Goal: Information Seeking & Learning: Learn about a topic

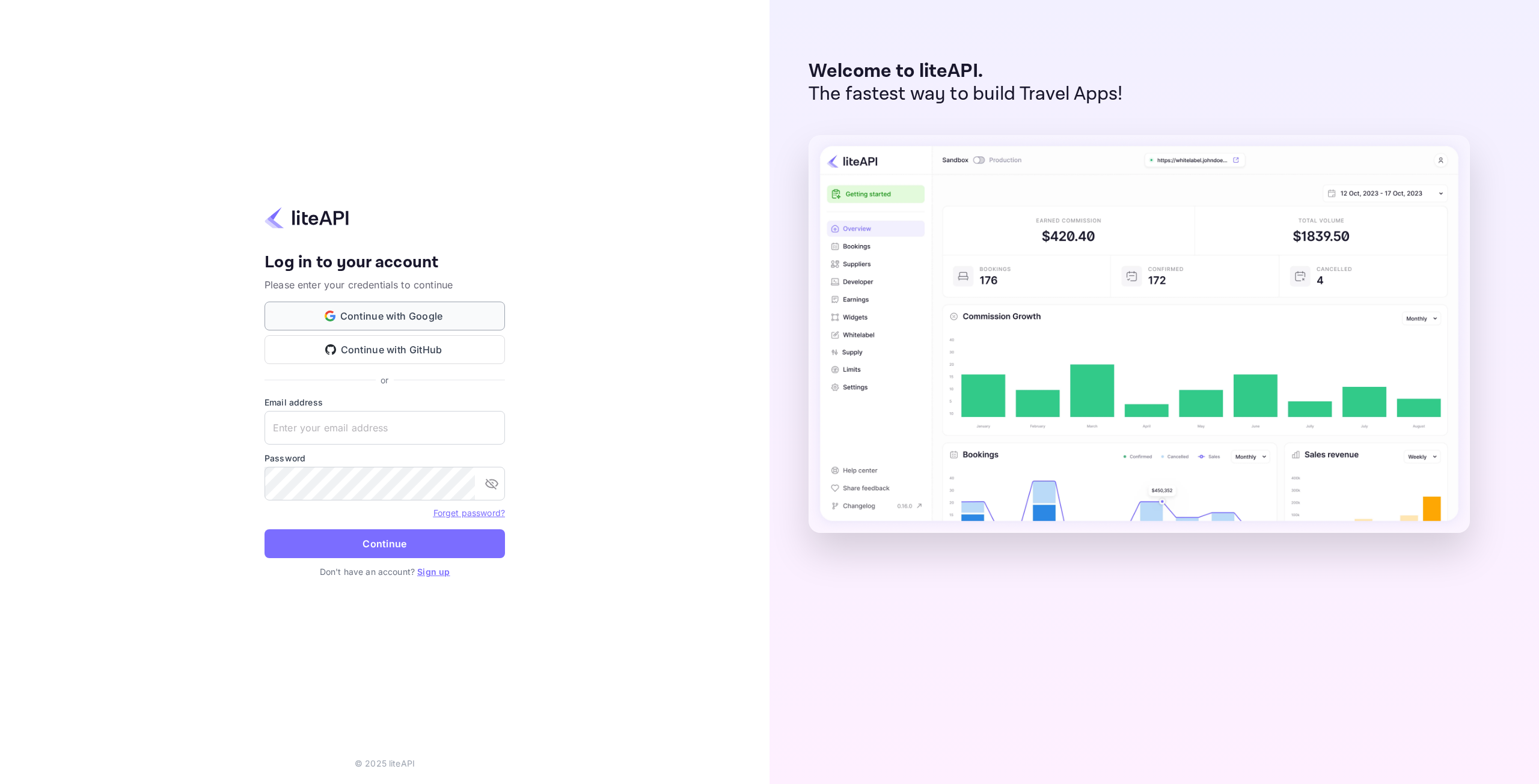
click at [406, 317] on button "Continue with Google" at bounding box center [384, 316] width 241 height 29
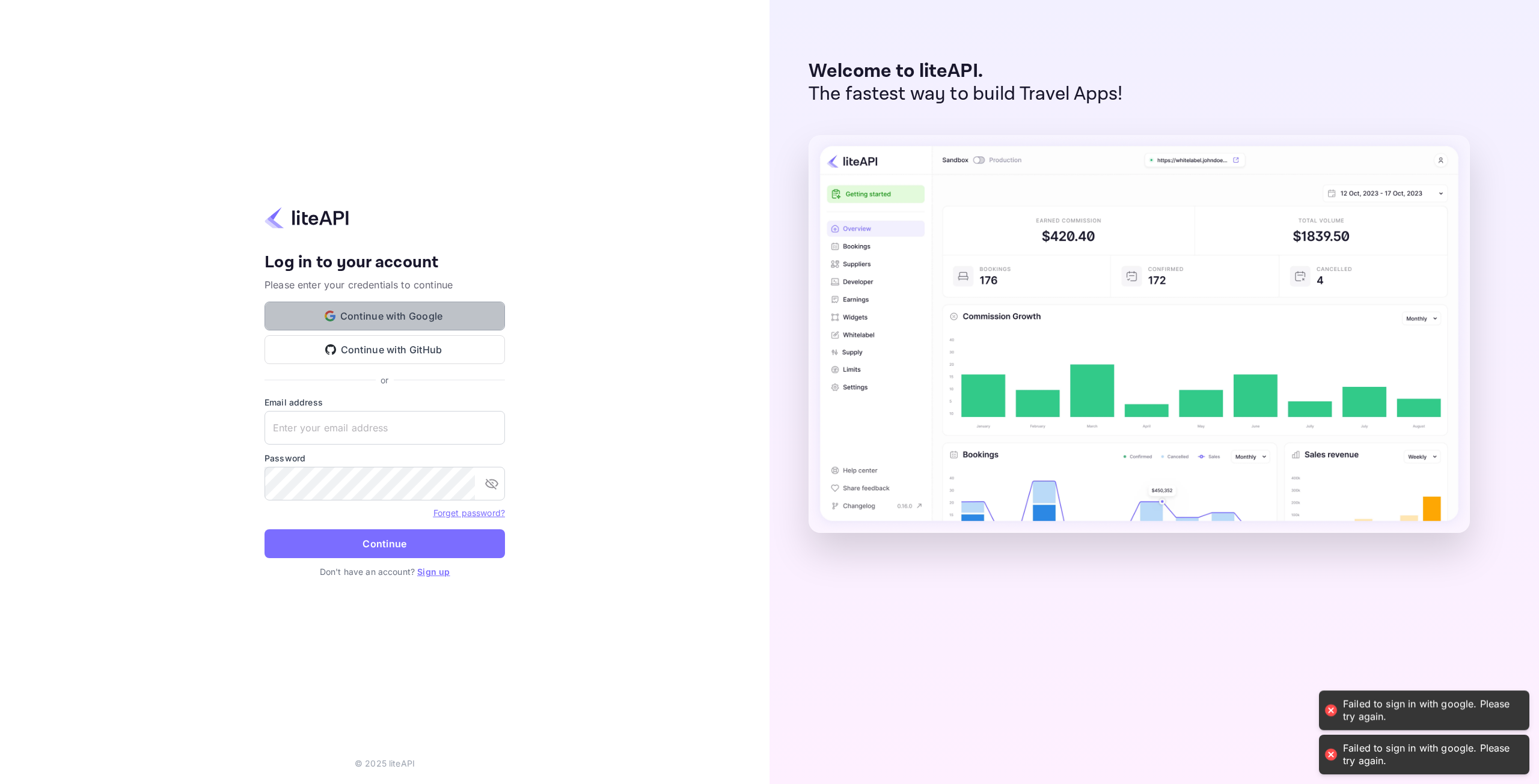
click at [359, 313] on button "Continue with Google" at bounding box center [384, 316] width 241 height 29
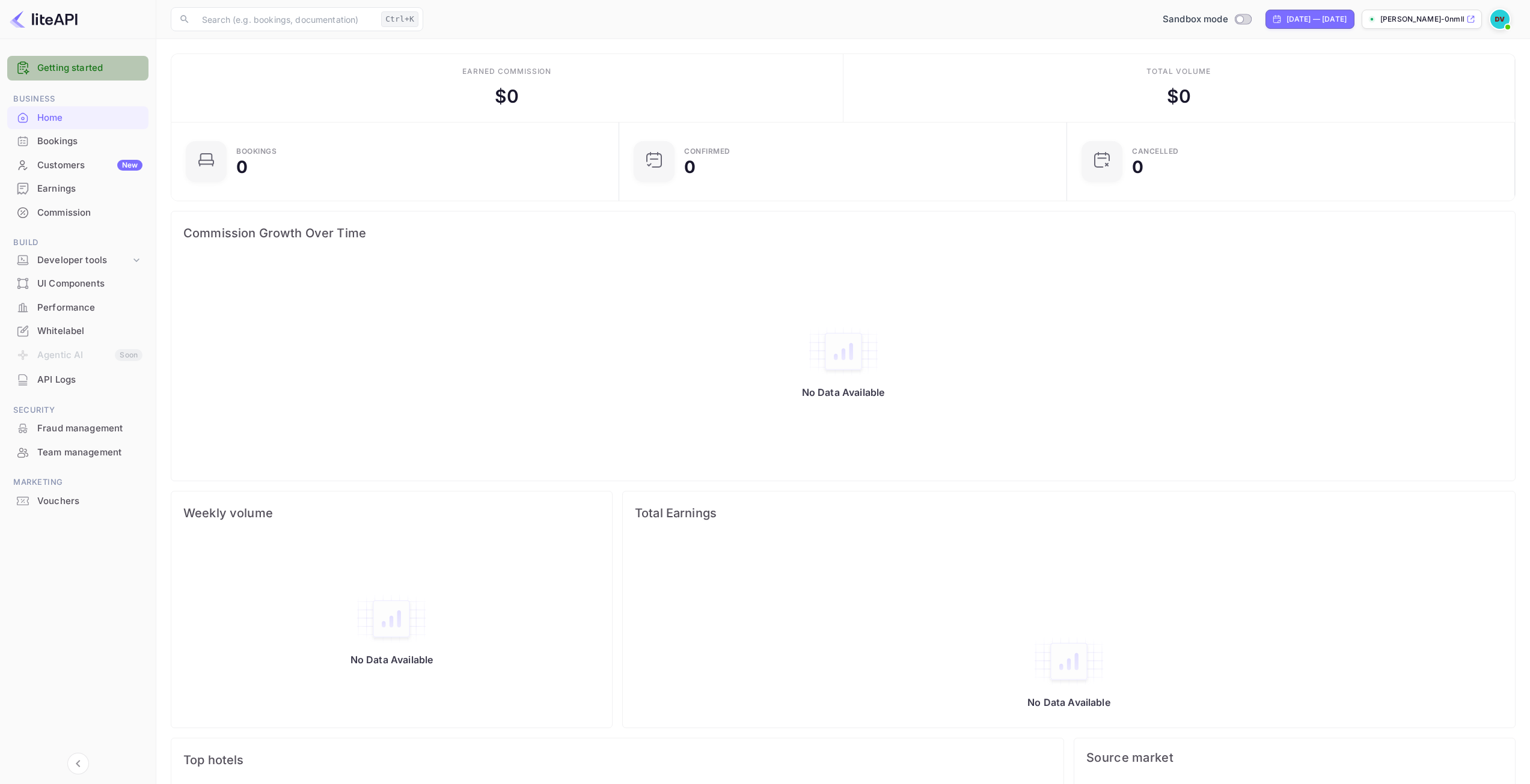
click at [60, 61] on link "Getting started" at bounding box center [89, 68] width 105 height 14
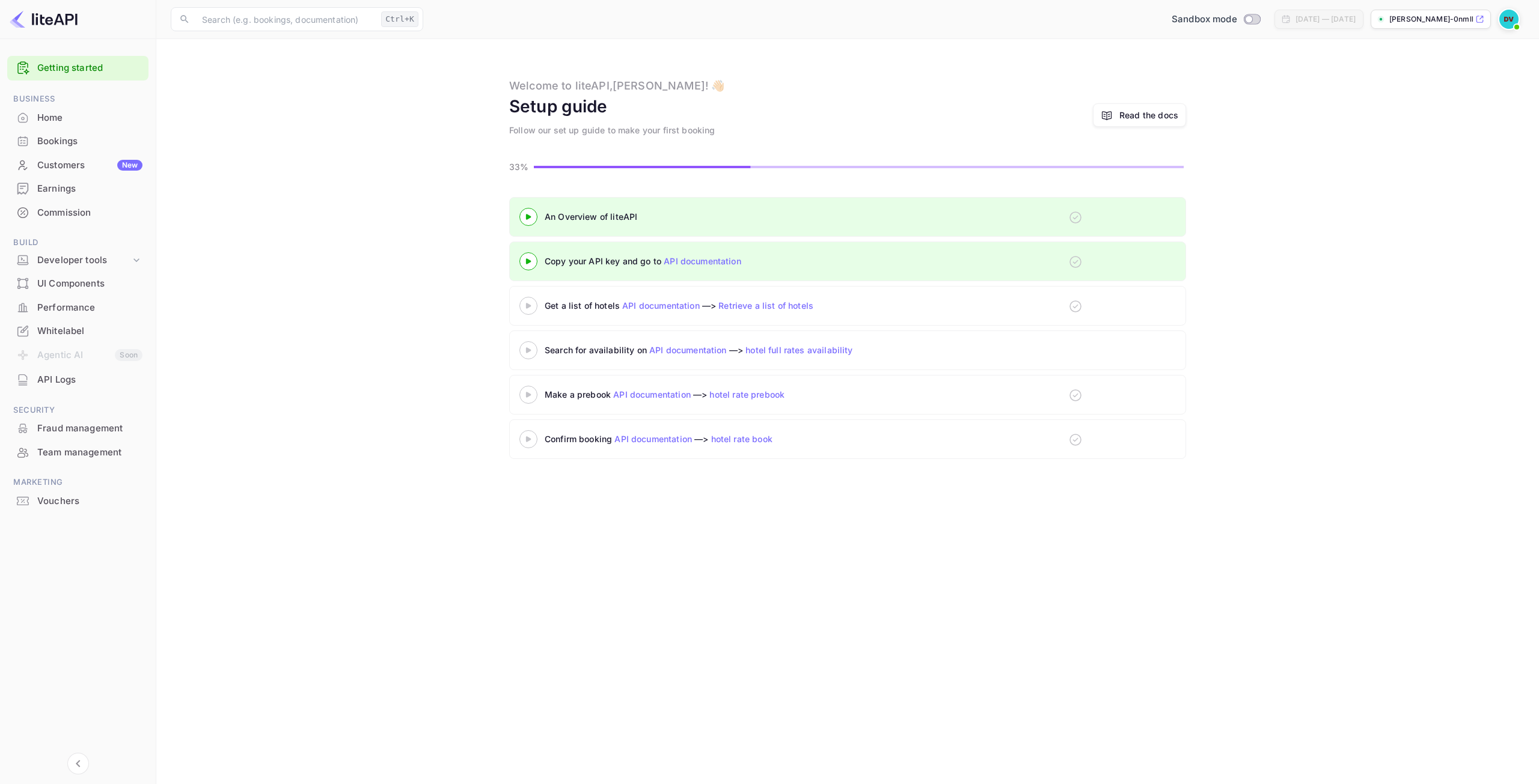
click at [530, 219] on 3 at bounding box center [528, 217] width 5 height 5
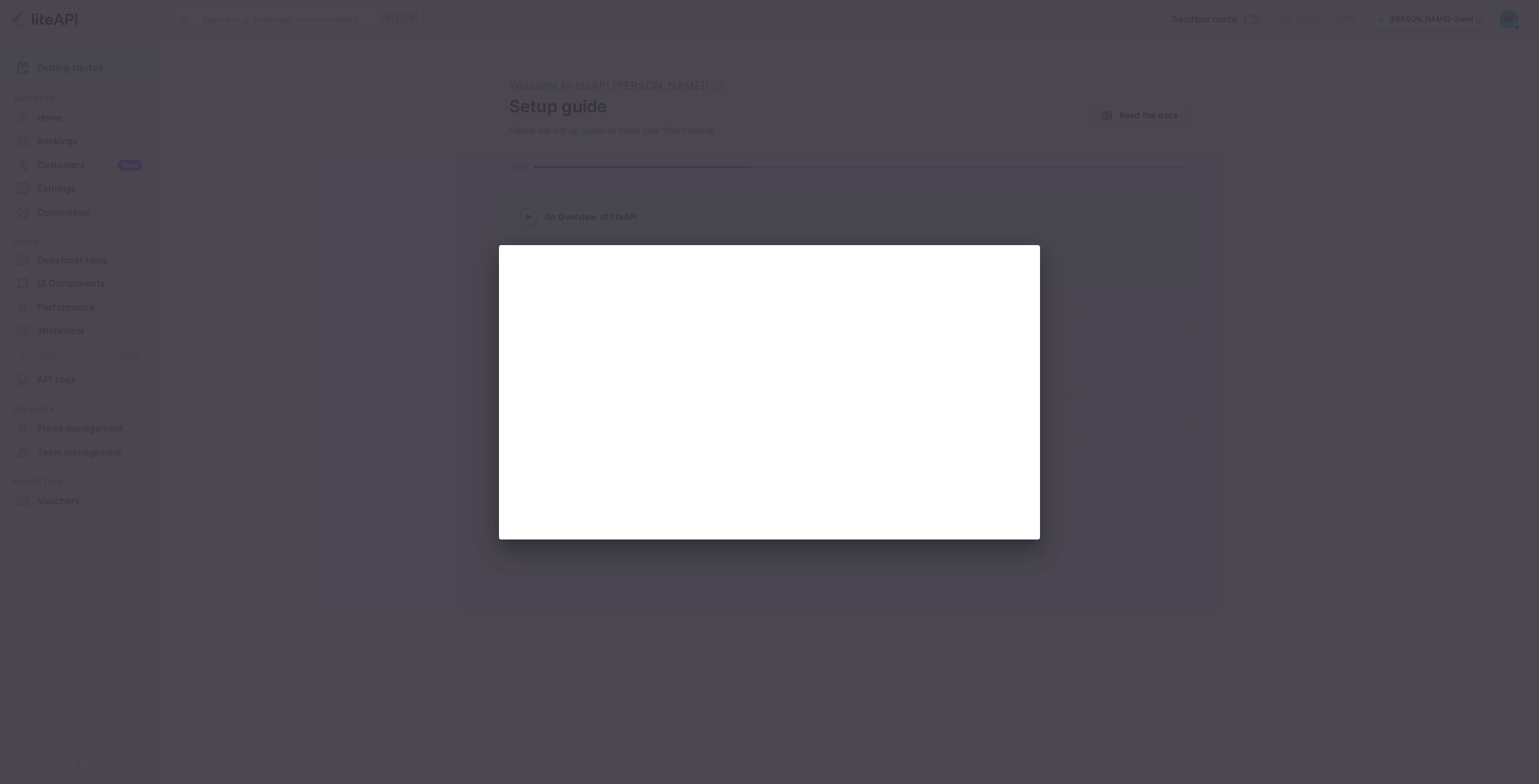
click at [1371, 454] on div at bounding box center [770, 392] width 1539 height 784
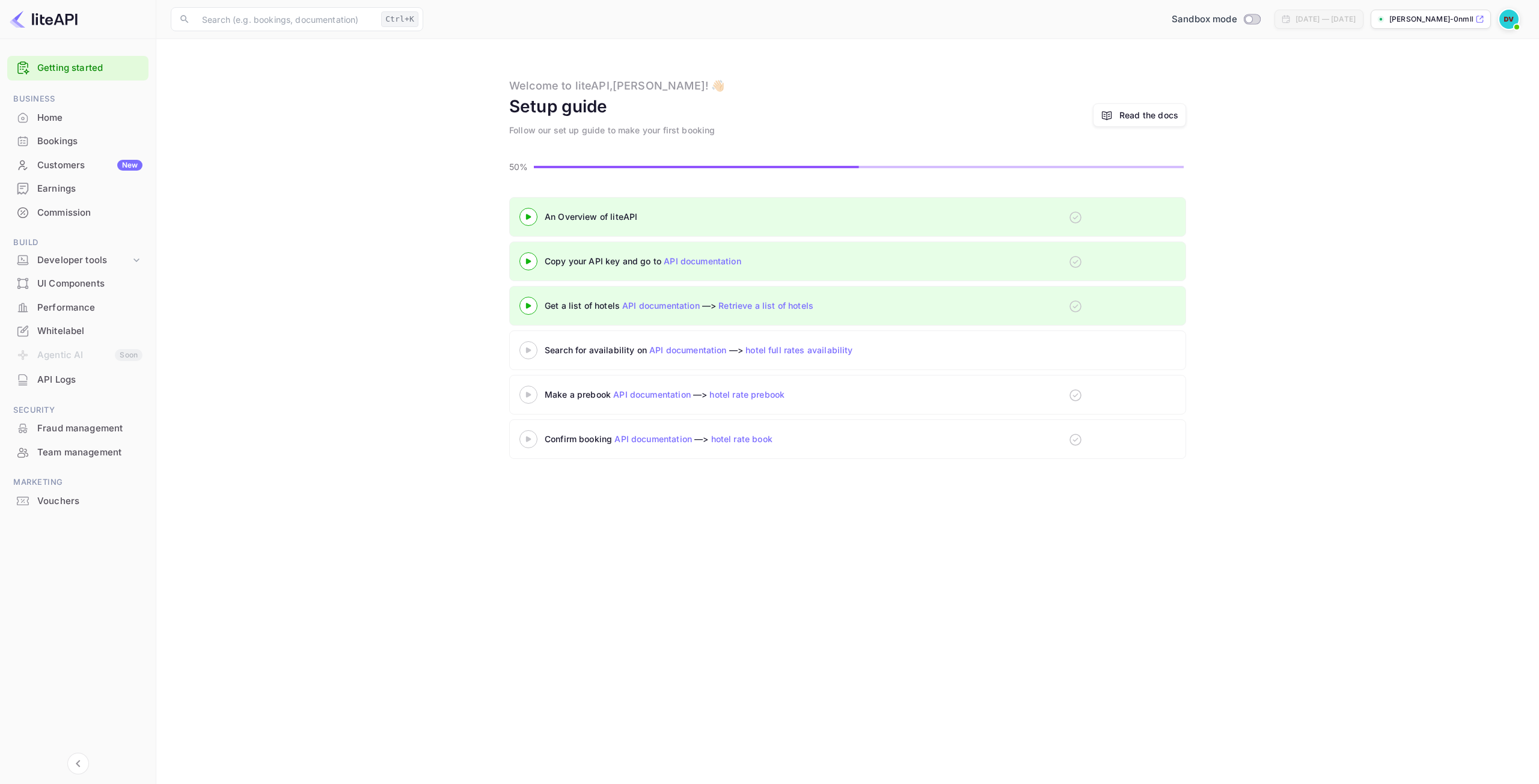
click at [526, 219] on 3 at bounding box center [528, 217] width 5 height 5
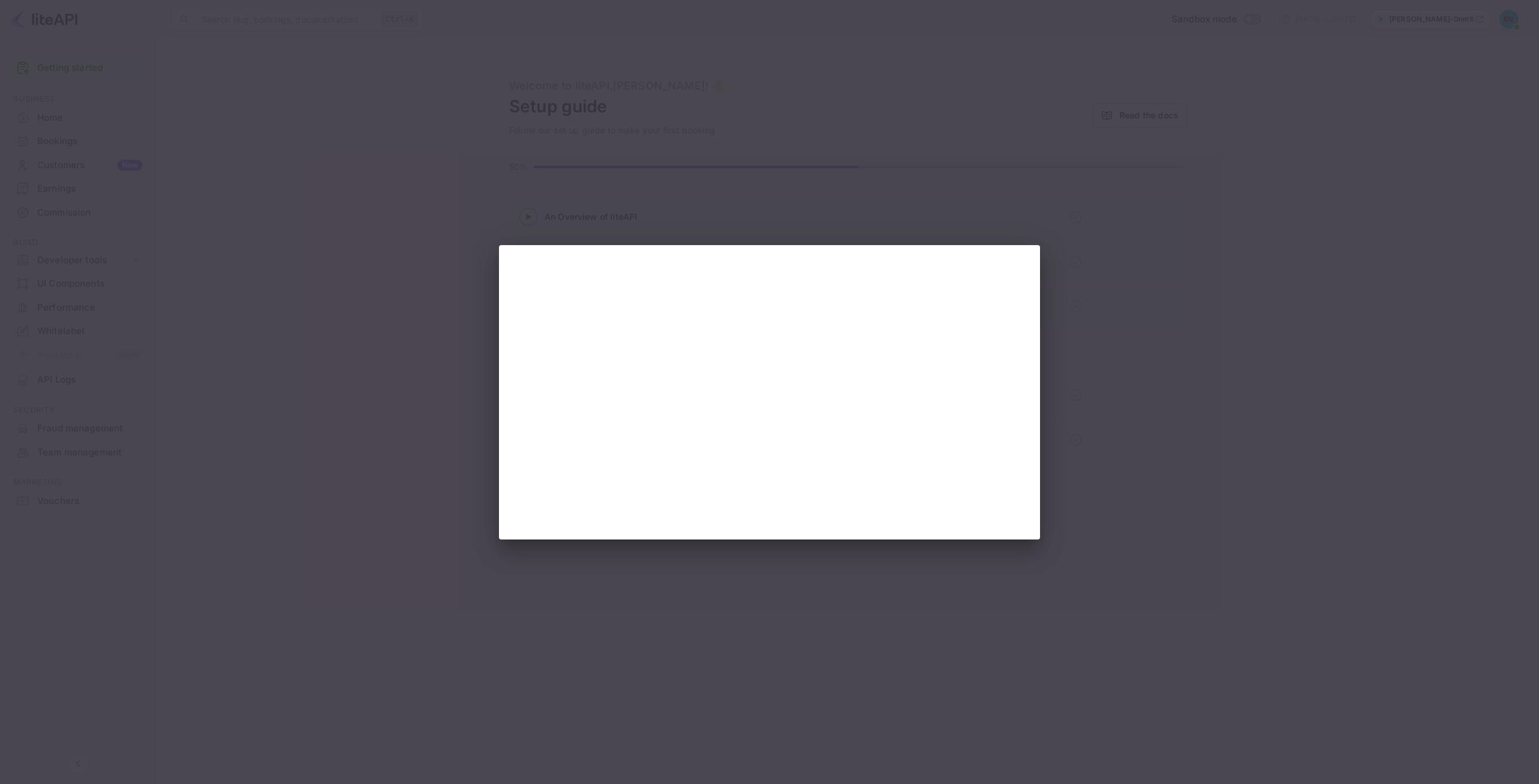
click at [1316, 473] on div at bounding box center [770, 392] width 1539 height 784
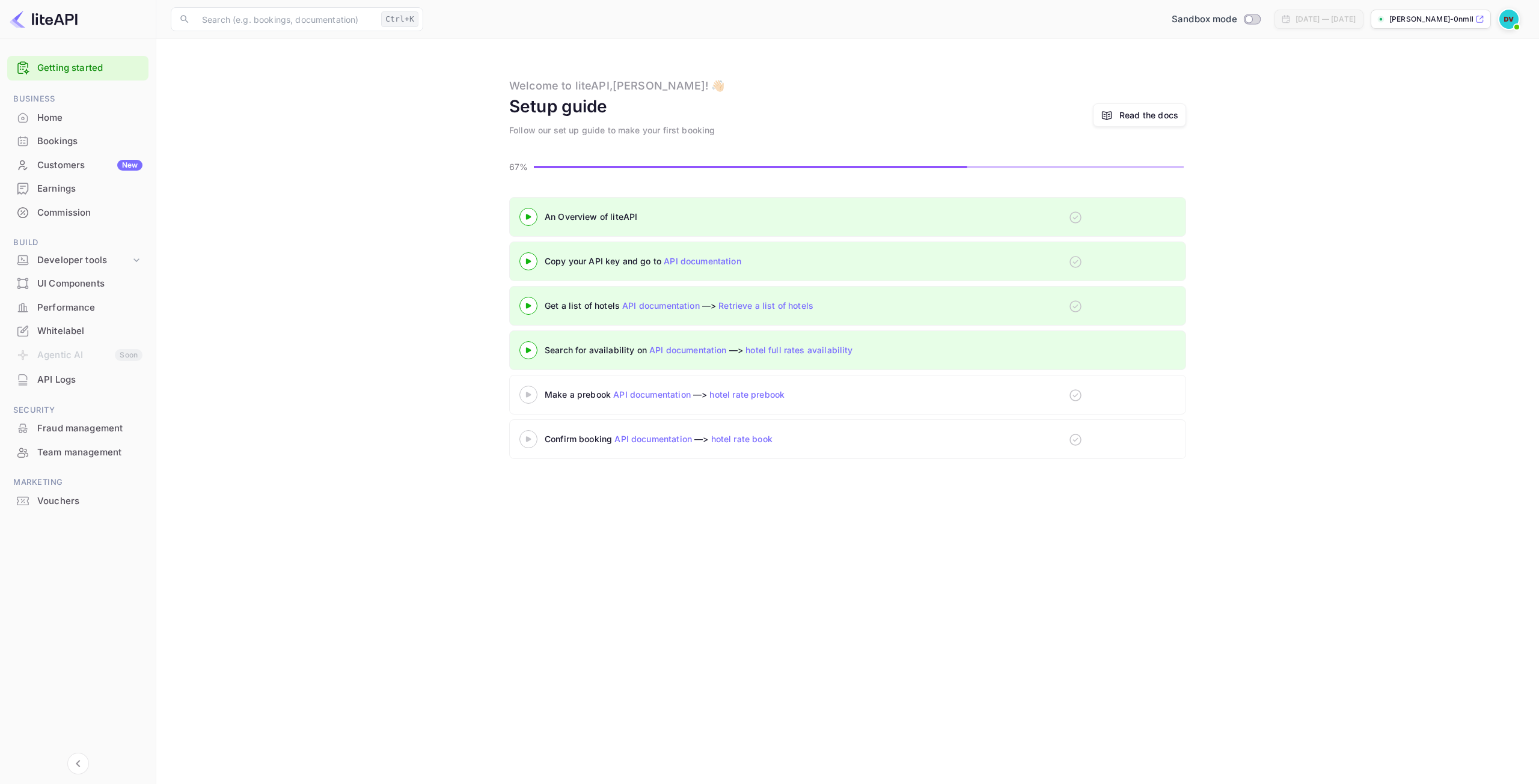
click at [532, 396] on icon at bounding box center [528, 394] width 42 height 6
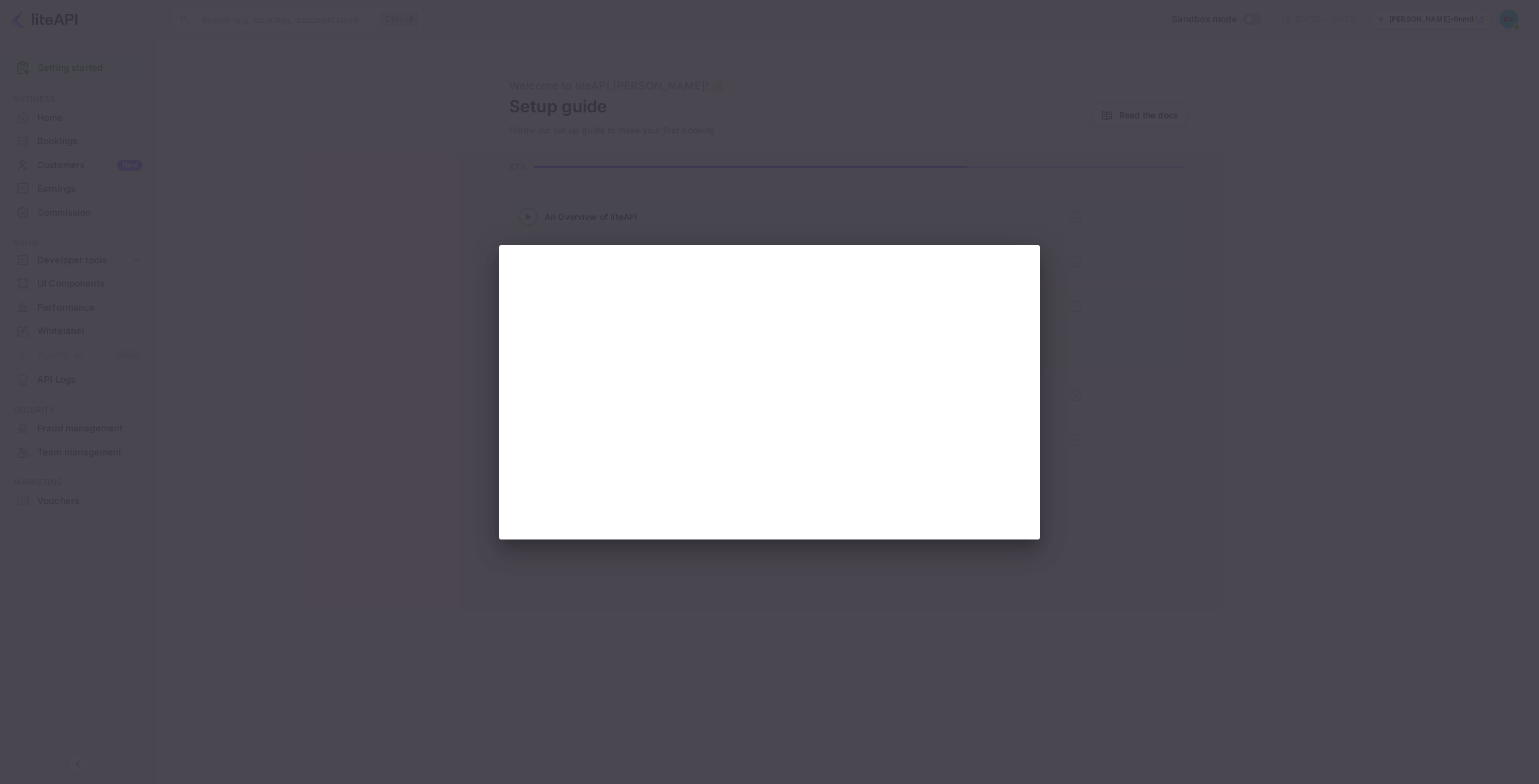
click at [1081, 600] on div at bounding box center [770, 392] width 1539 height 784
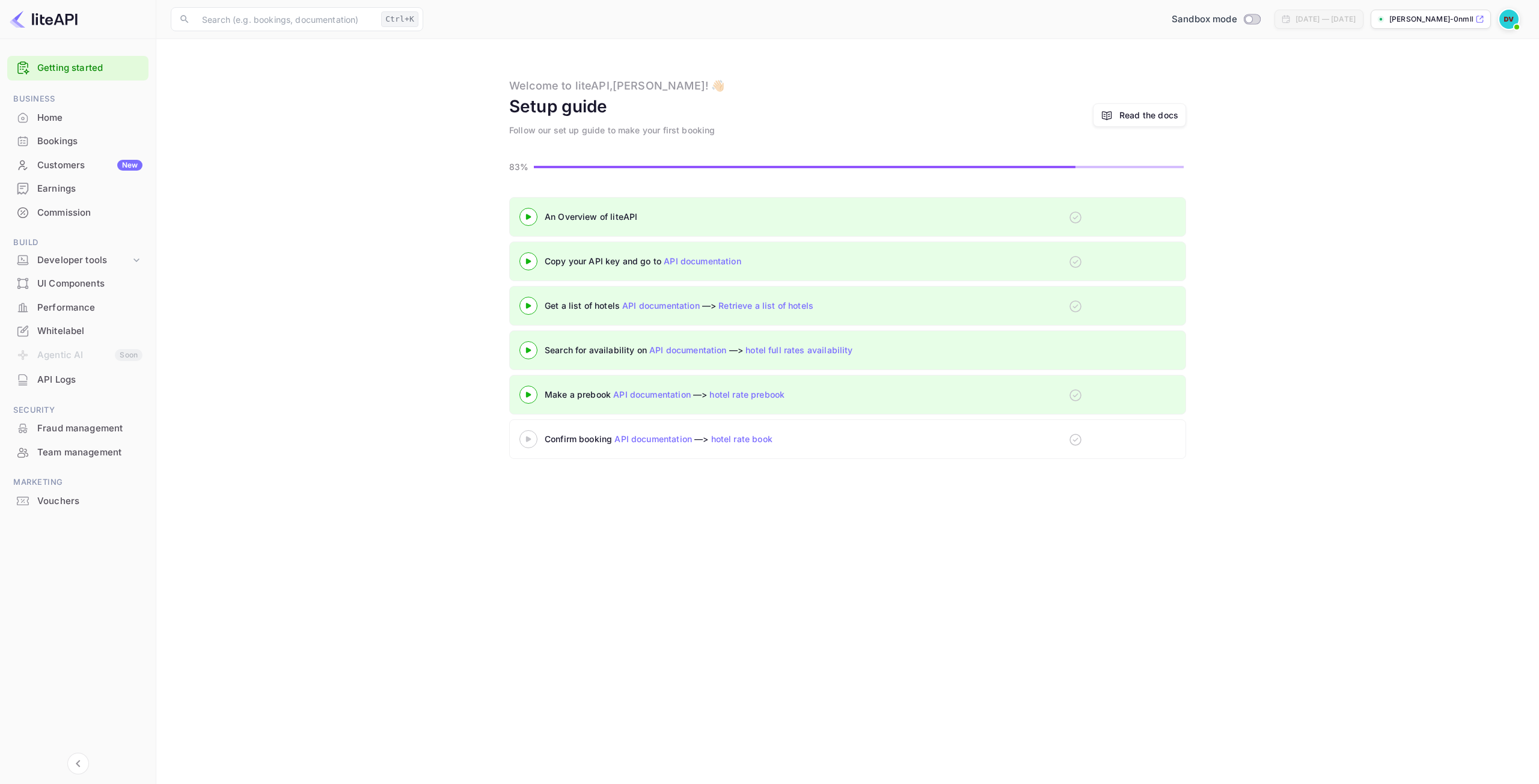
click at [526, 445] on div at bounding box center [528, 439] width 42 height 15
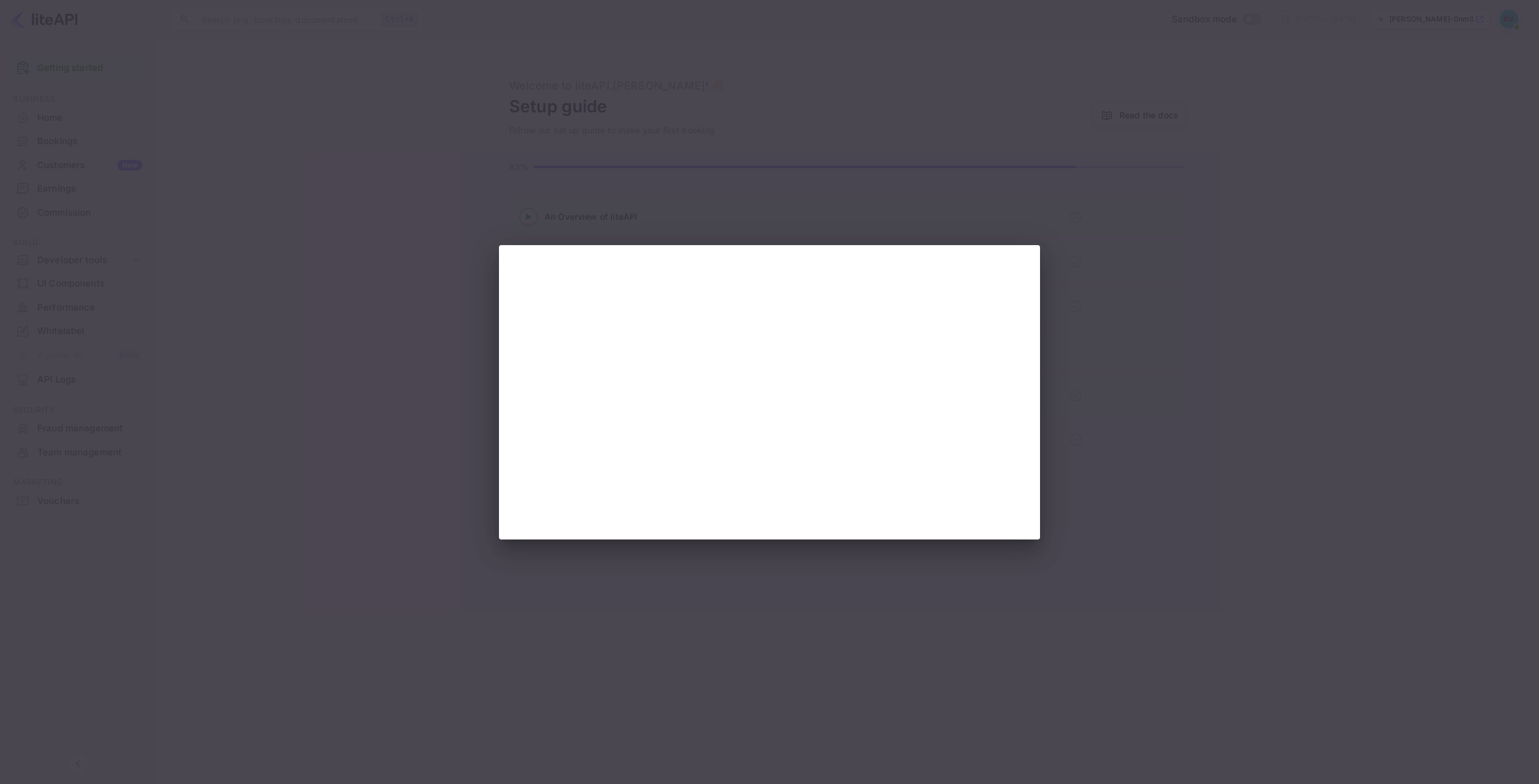
click at [1308, 274] on div at bounding box center [770, 392] width 1539 height 784
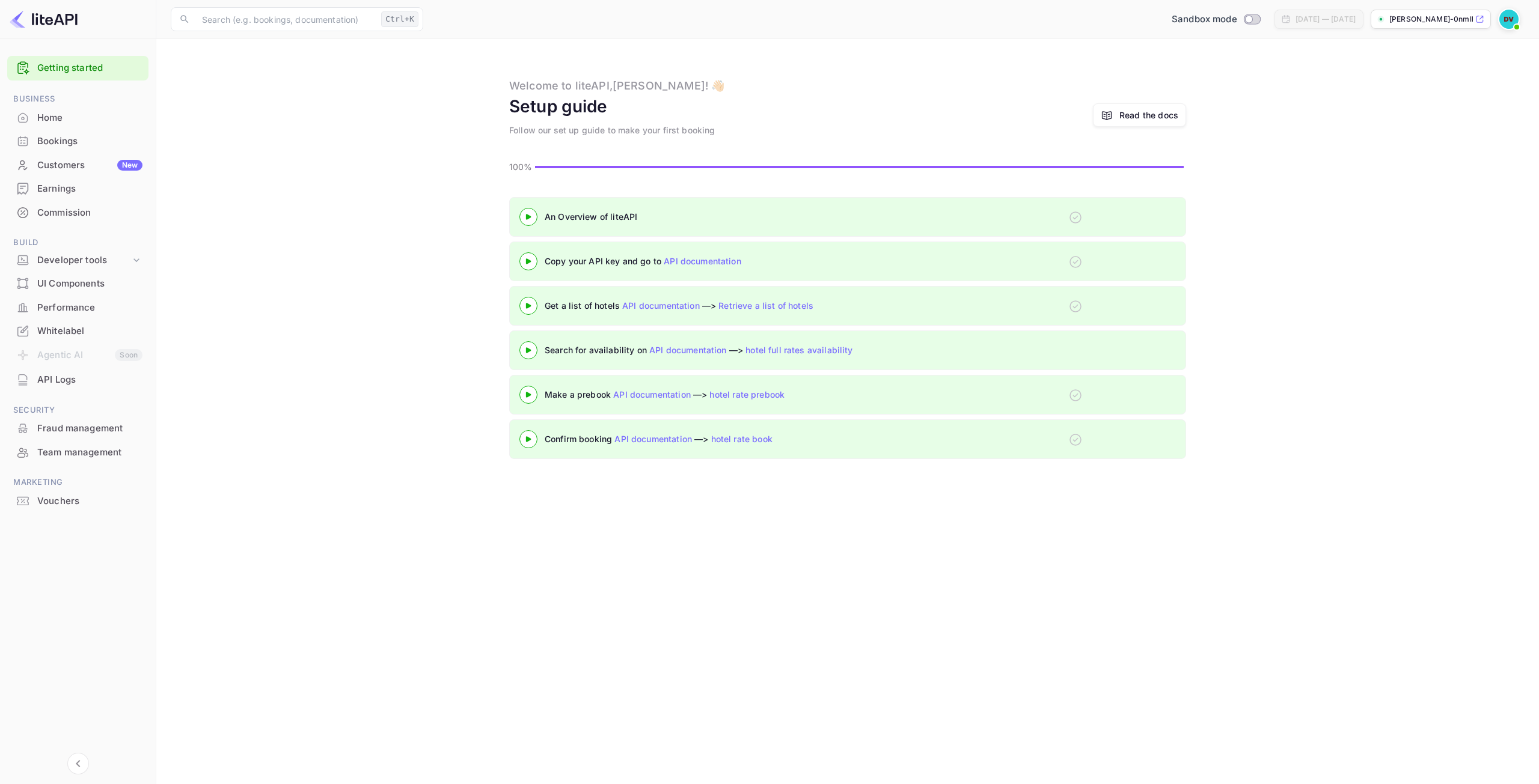
click at [93, 162] on div "Customers New" at bounding box center [89, 165] width 105 height 14
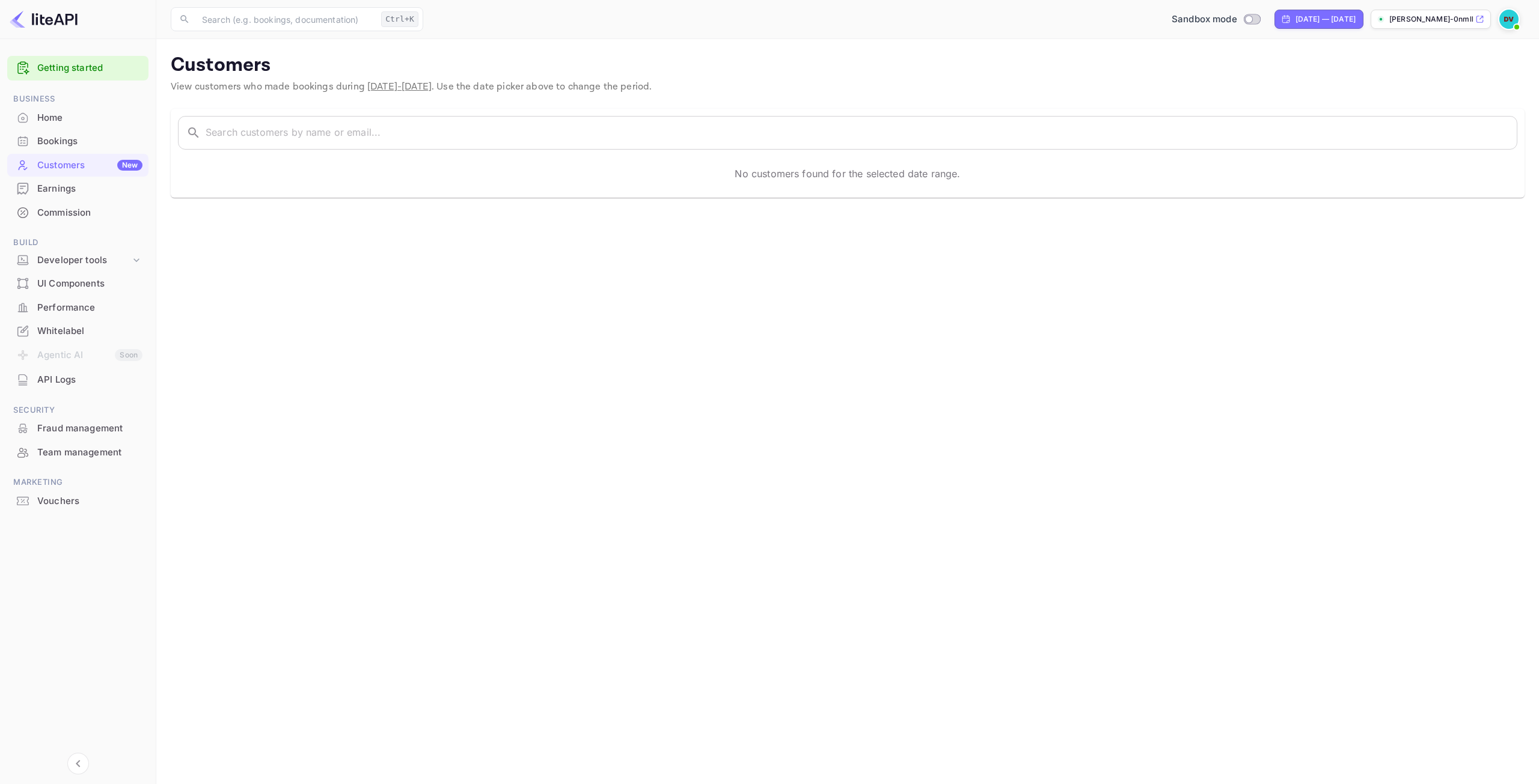
click at [54, 114] on div "Home" at bounding box center [89, 118] width 105 height 14
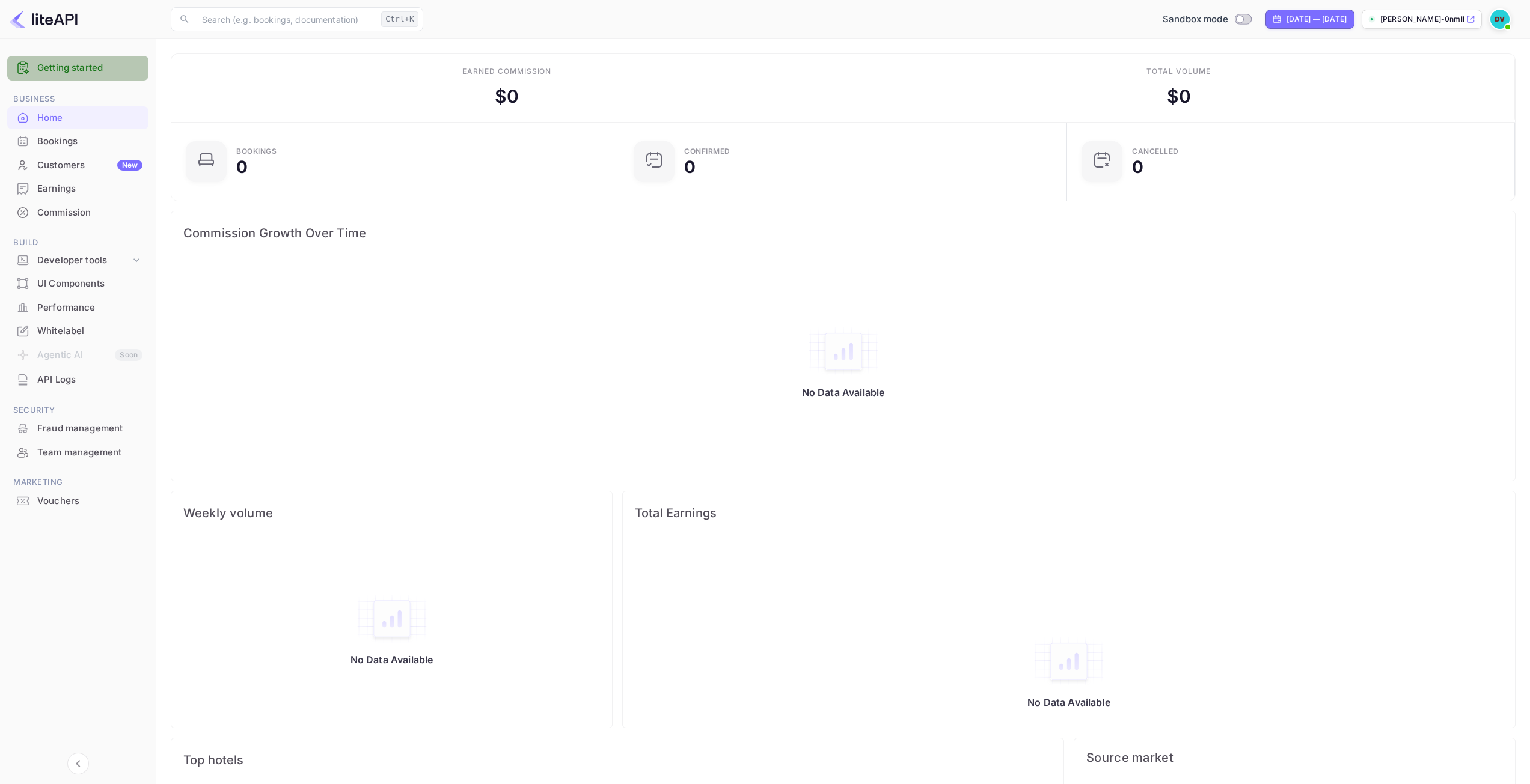
click at [68, 70] on link "Getting started" at bounding box center [89, 68] width 105 height 14
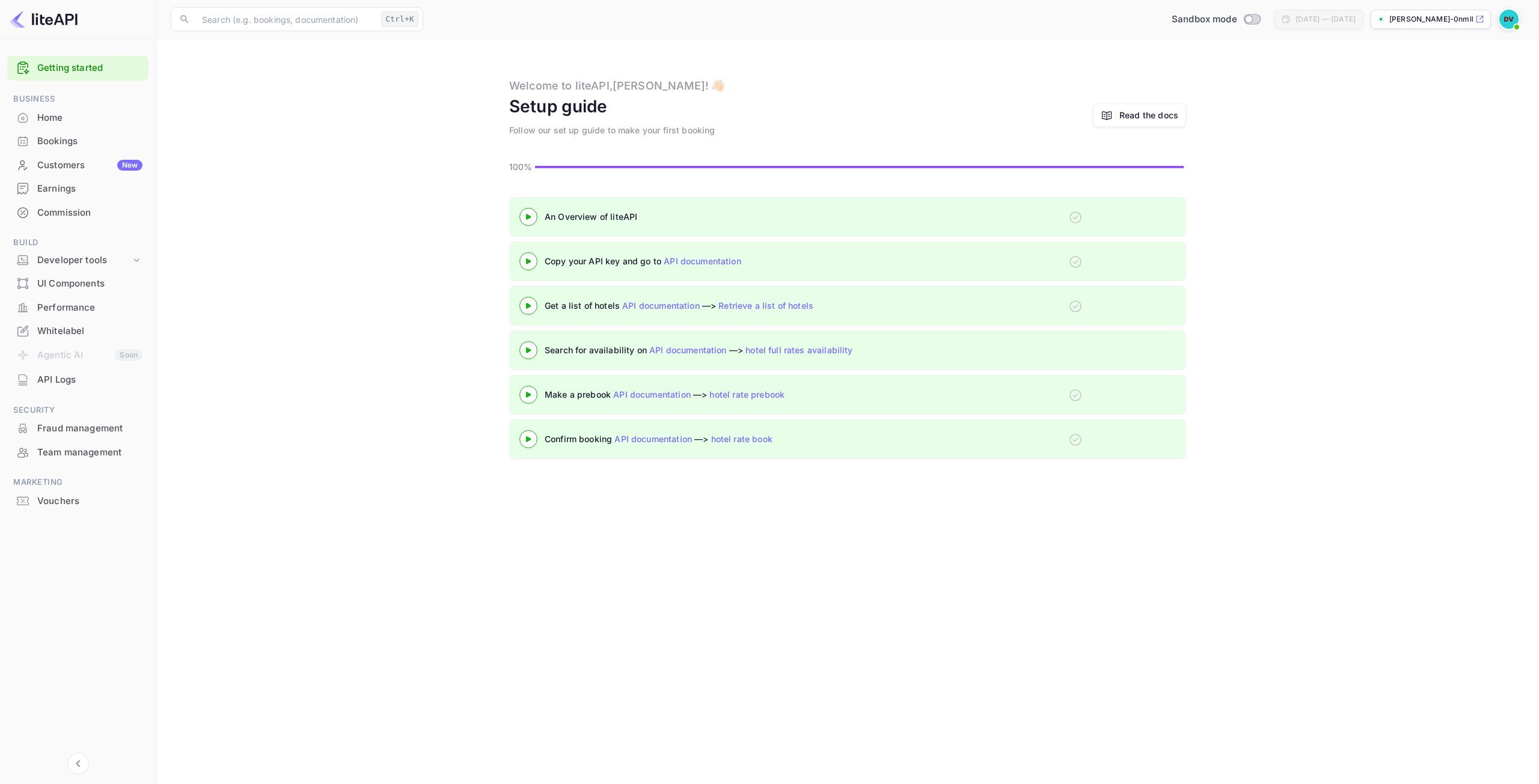
click at [61, 120] on div "Home" at bounding box center [89, 118] width 105 height 14
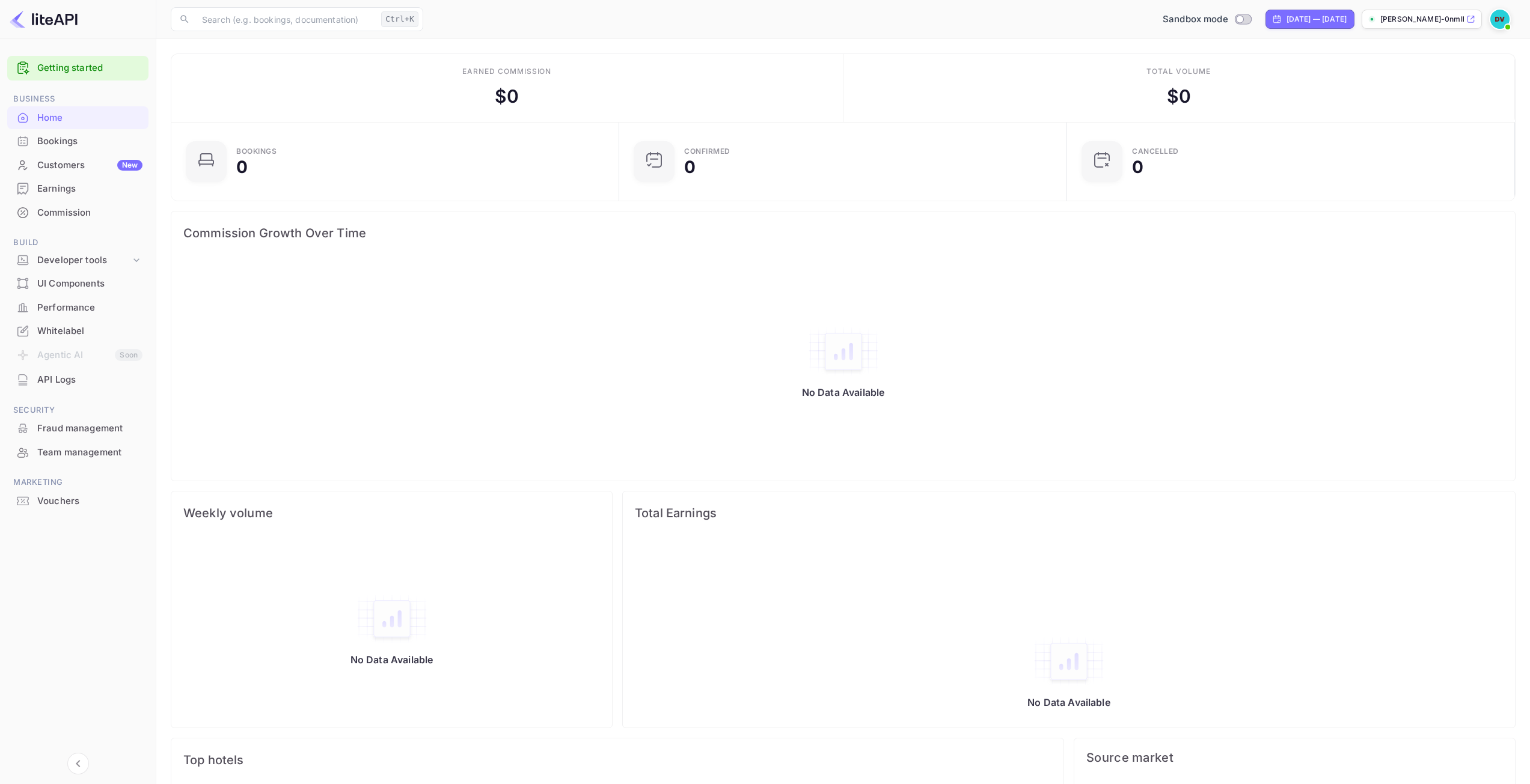
click at [58, 142] on div "Bookings" at bounding box center [89, 141] width 105 height 14
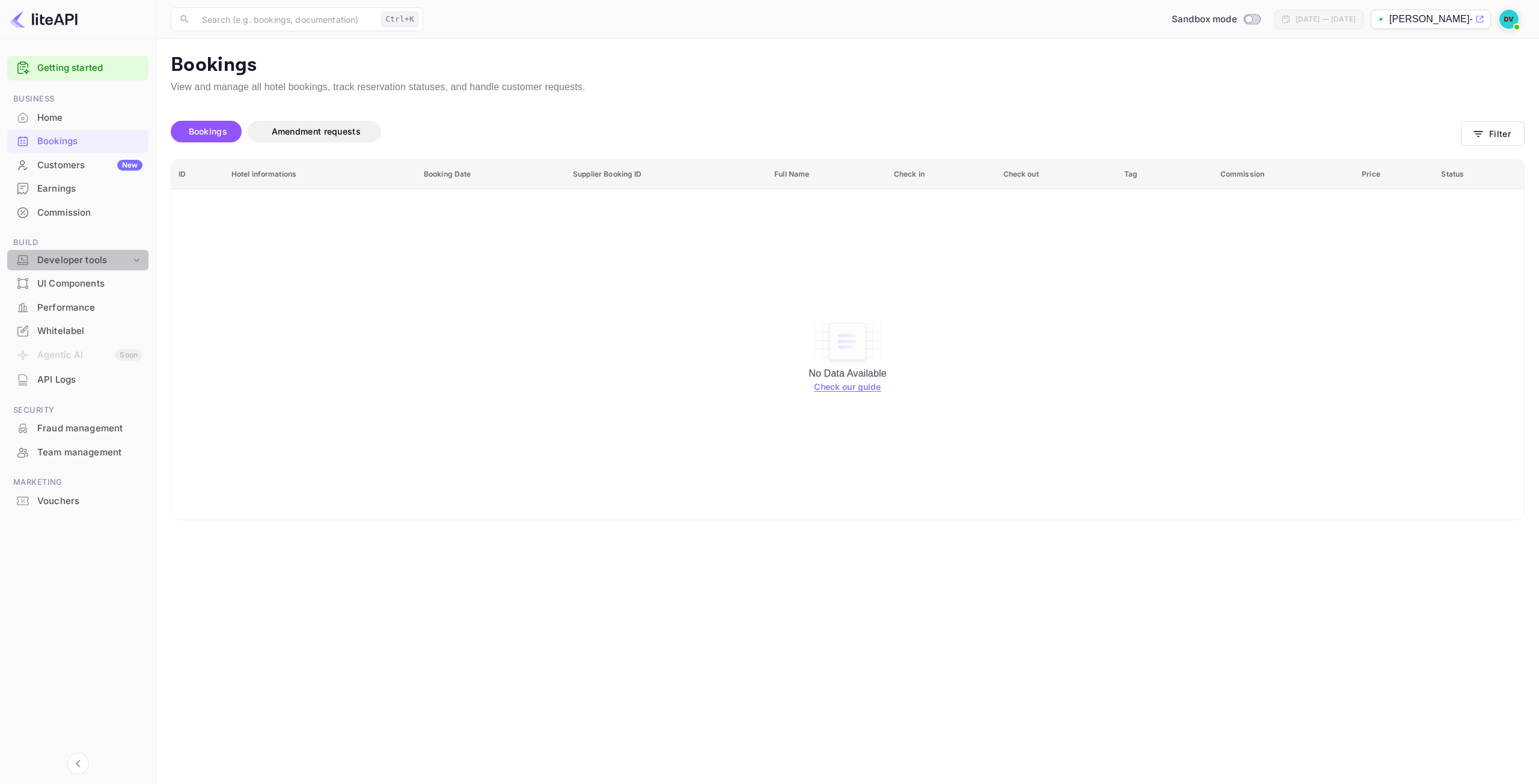
click at [76, 260] on div "Developer tools" at bounding box center [84, 260] width 93 height 14
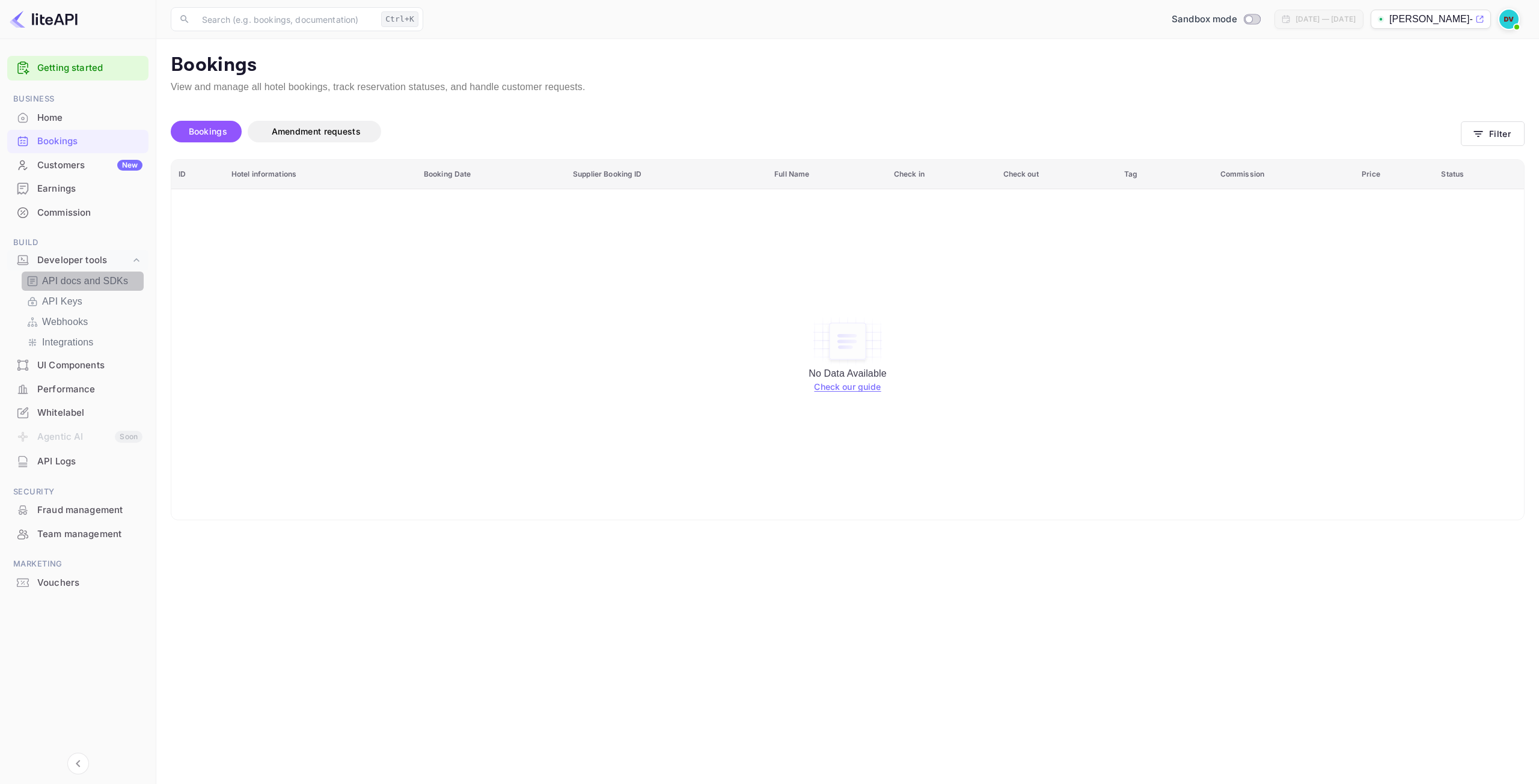
click at [72, 276] on p "API docs and SDKs" at bounding box center [85, 282] width 86 height 15
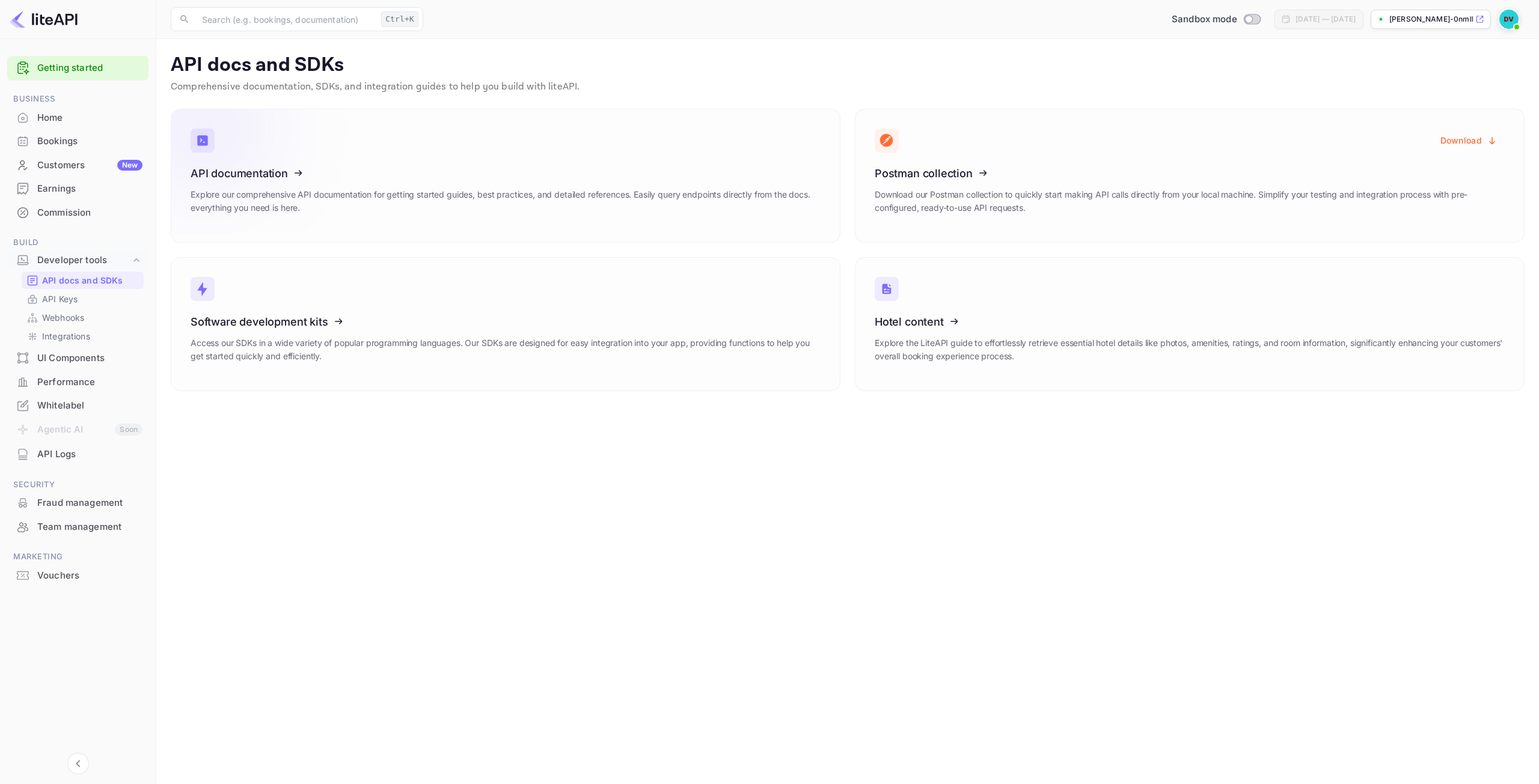
click at [209, 162] on icon at bounding box center [264, 171] width 187 height 124
click at [1439, 21] on p "[PERSON_NAME]-0nmll...." at bounding box center [1431, 19] width 84 height 11
click at [241, 173] on icon at bounding box center [264, 171] width 187 height 124
click at [1453, 20] on p "[PERSON_NAME]-0nmll...." at bounding box center [1431, 19] width 84 height 11
click at [1441, 21] on p "[PERSON_NAME]-0nmll...." at bounding box center [1431, 19] width 84 height 11
